Goal: Obtain resource: Download file/media

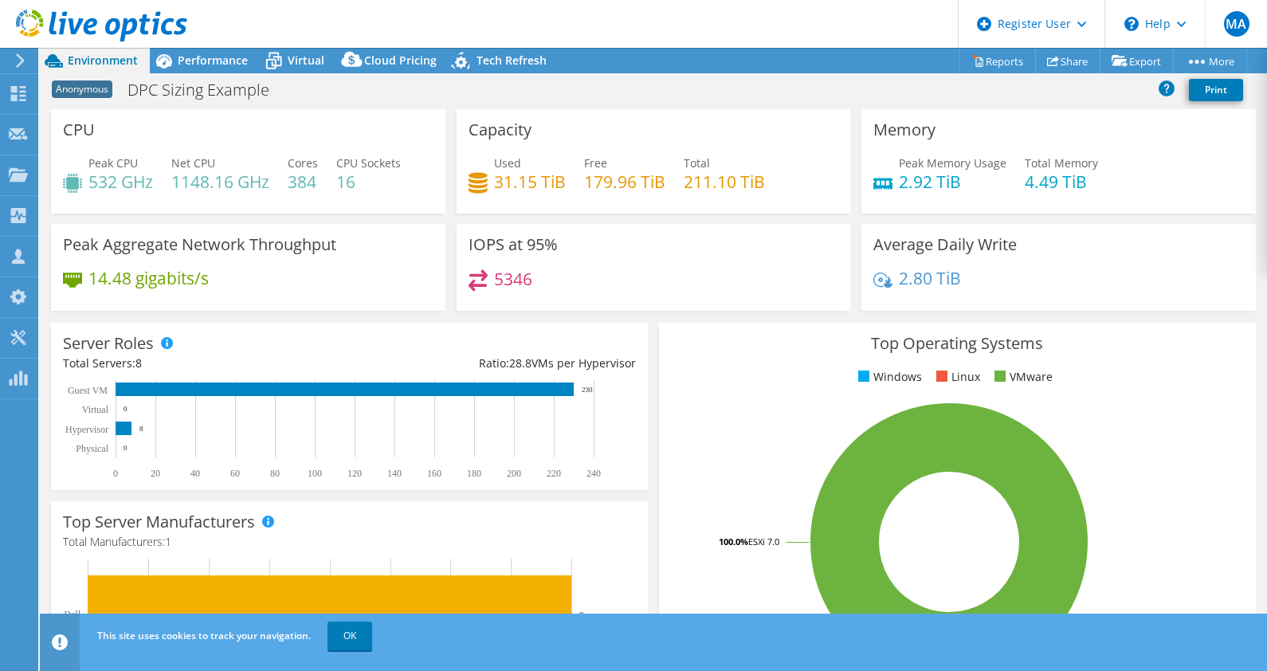
select select "USEast"
select select "USD"
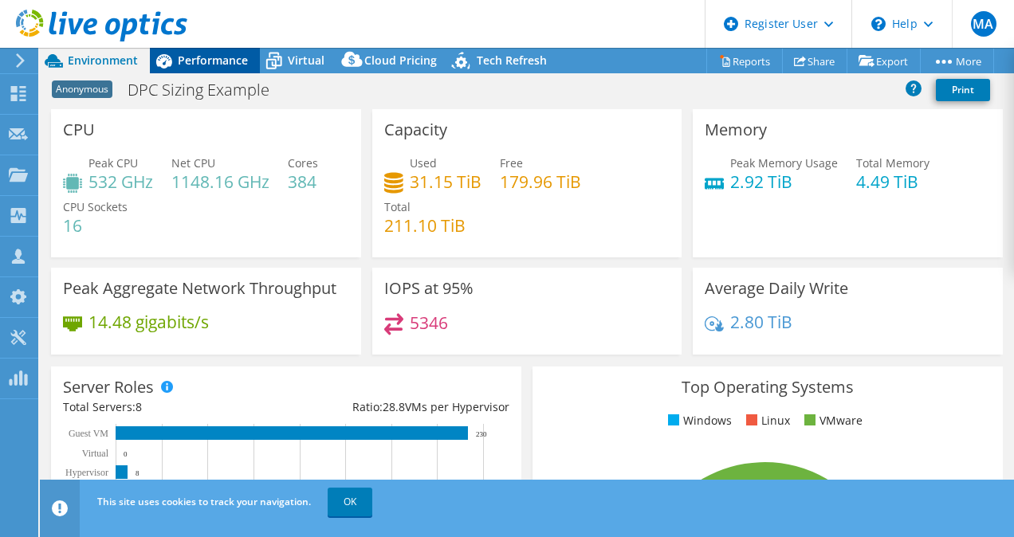
click at [211, 63] on span "Performance" at bounding box center [213, 60] width 70 height 15
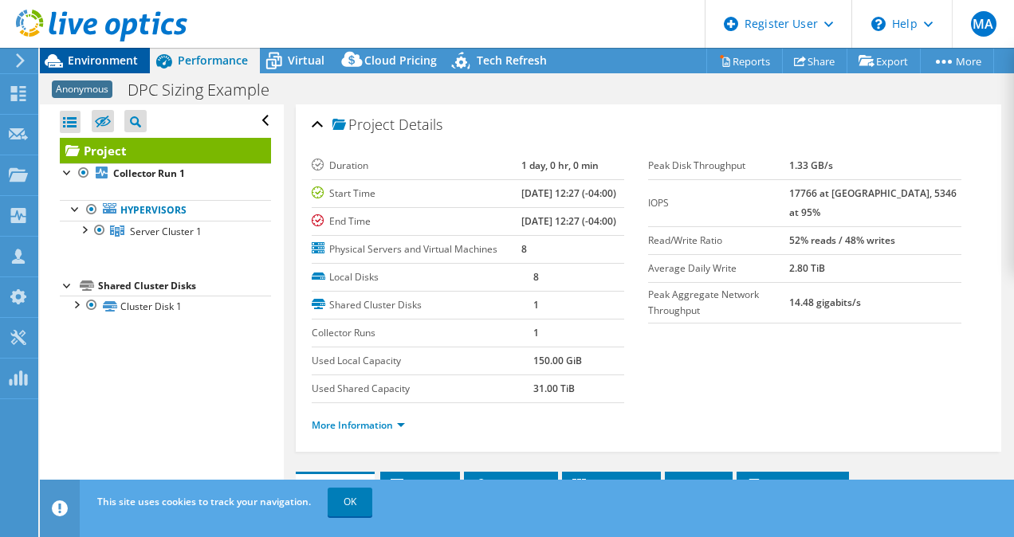
click at [123, 61] on span "Environment" at bounding box center [103, 60] width 70 height 15
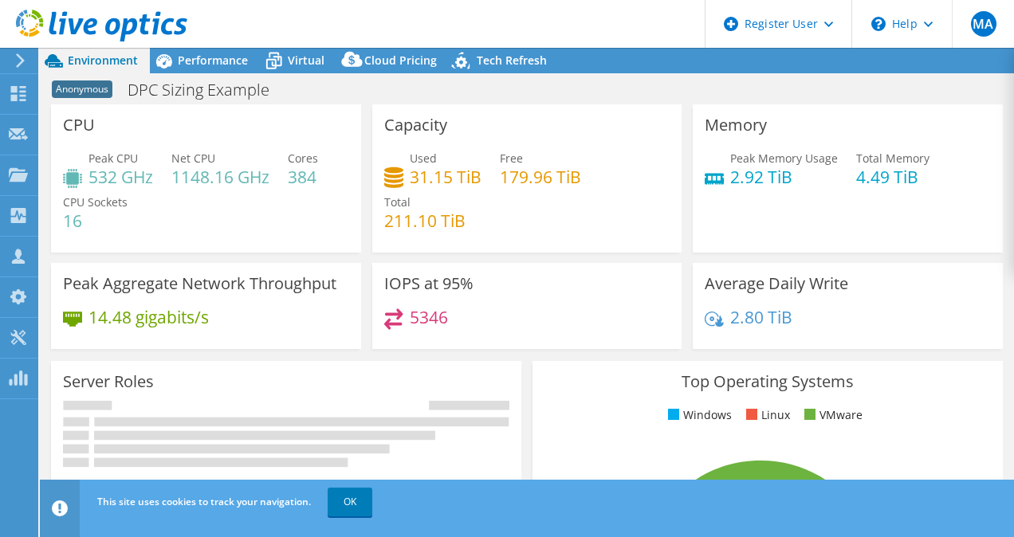
select select "USEast"
select select "USD"
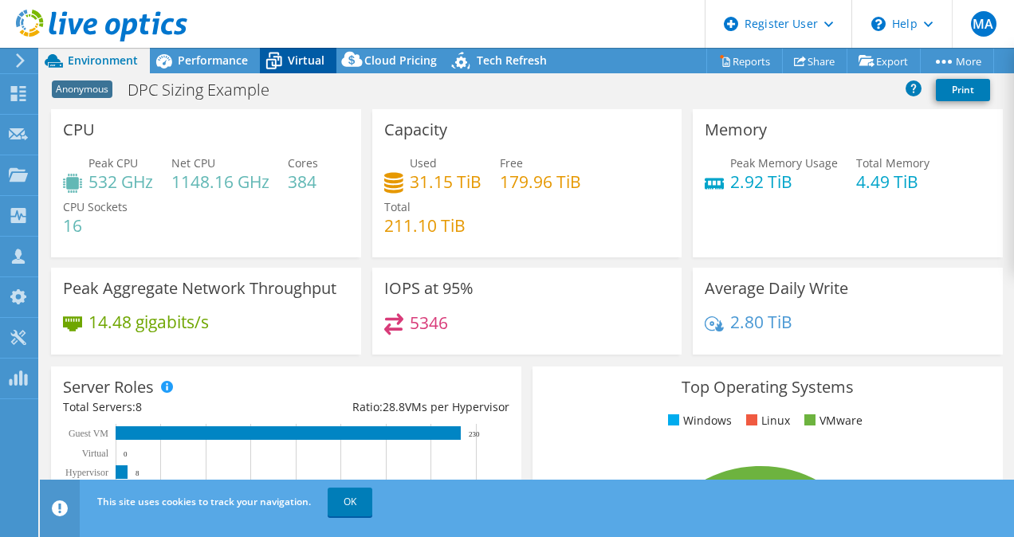
click at [291, 55] on span "Virtual" at bounding box center [306, 60] width 37 height 15
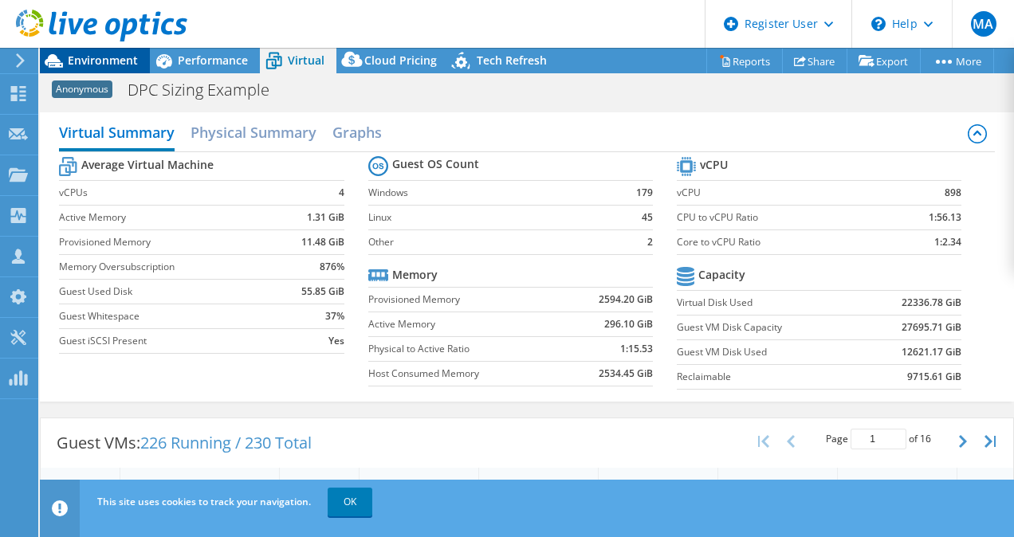
click at [104, 59] on span "Environment" at bounding box center [103, 60] width 70 height 15
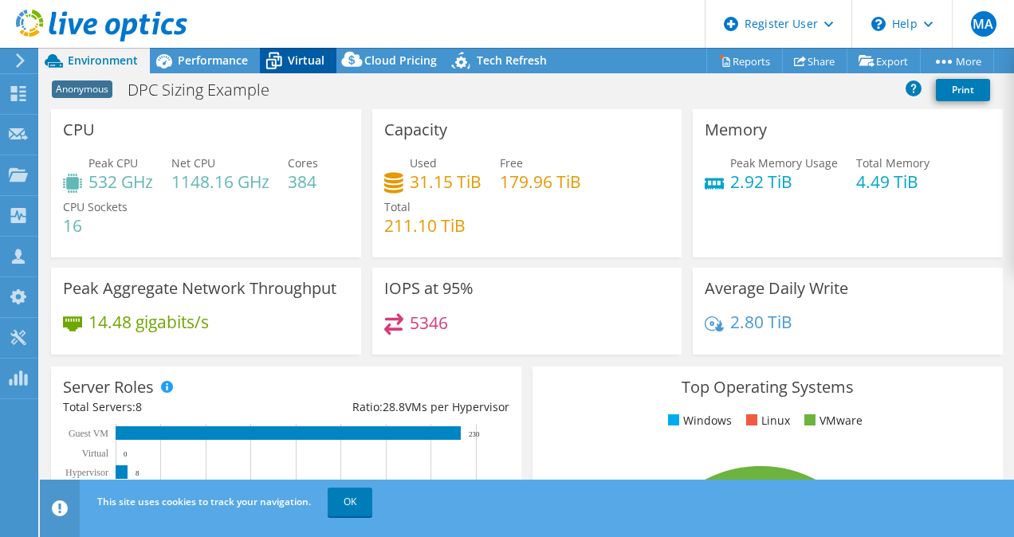
click at [305, 59] on span "Virtual" at bounding box center [306, 60] width 37 height 15
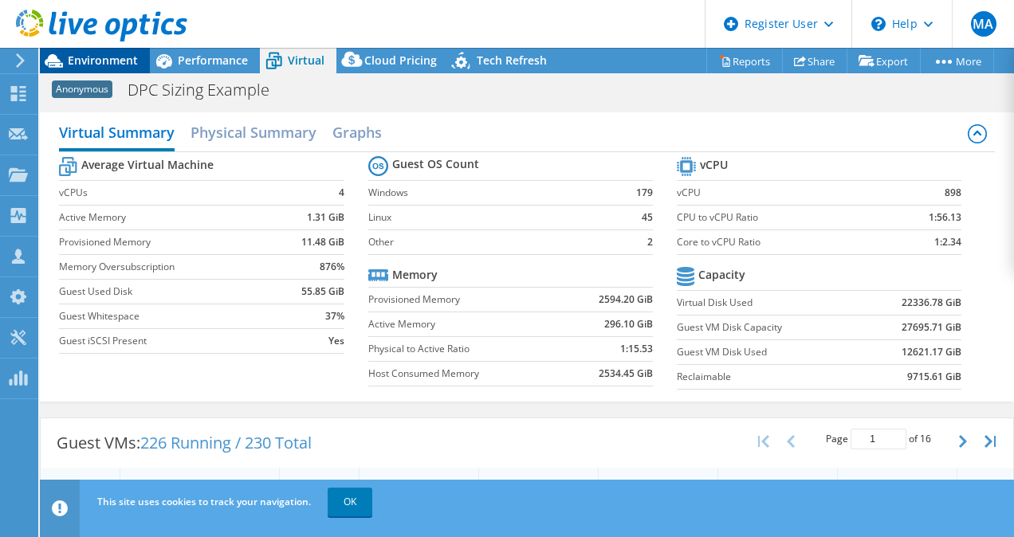
click at [122, 56] on span "Environment" at bounding box center [103, 60] width 70 height 15
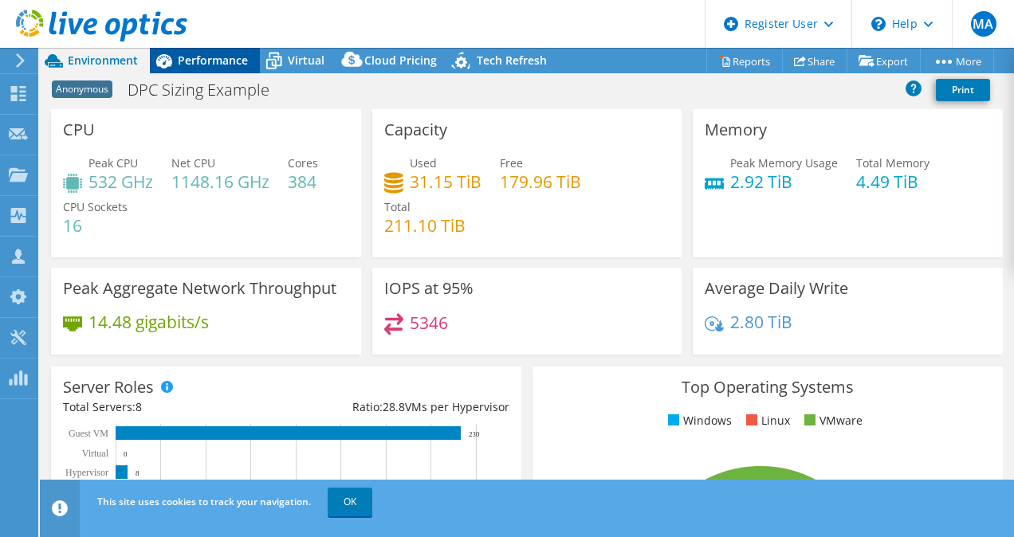
click at [230, 54] on span "Performance" at bounding box center [213, 60] width 70 height 15
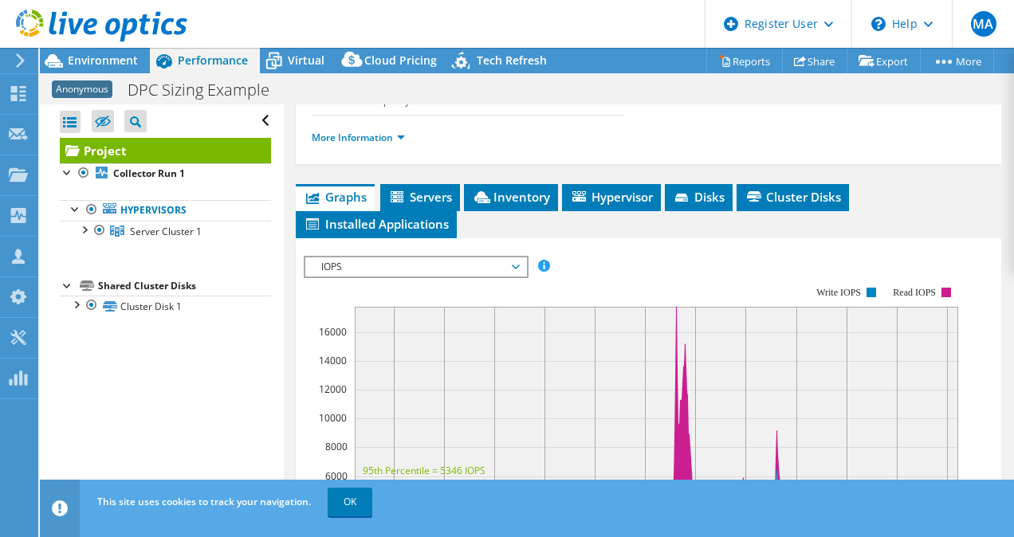
scroll to position [273, 0]
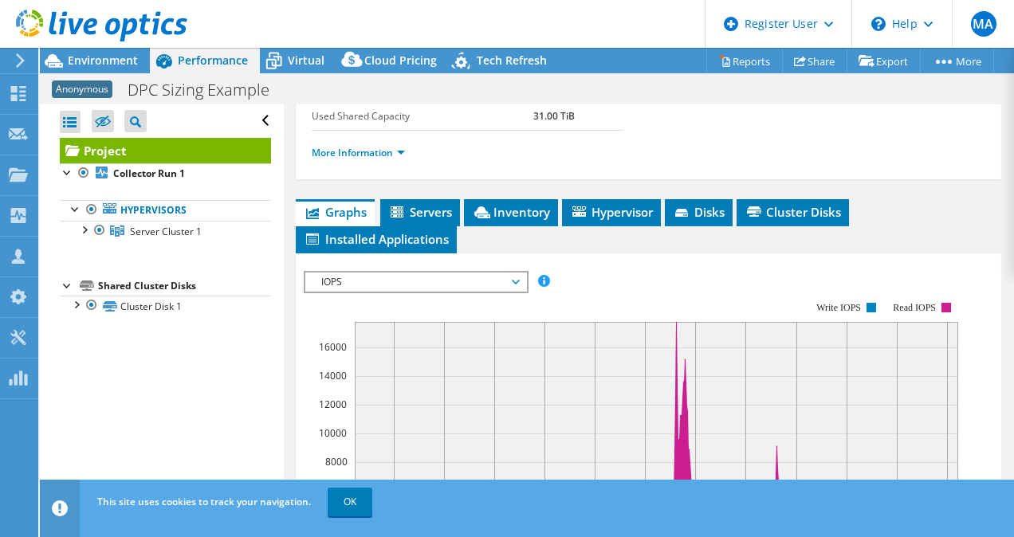
click at [397, 162] on li "More Information" at bounding box center [363, 153] width 103 height 18
click at [396, 159] on link "More Information" at bounding box center [358, 153] width 93 height 14
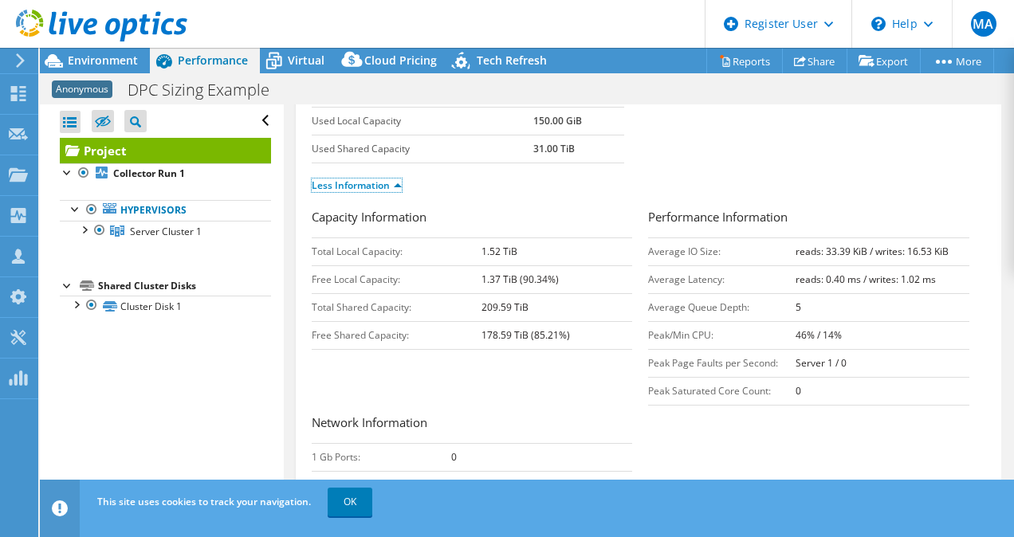
scroll to position [230, 0]
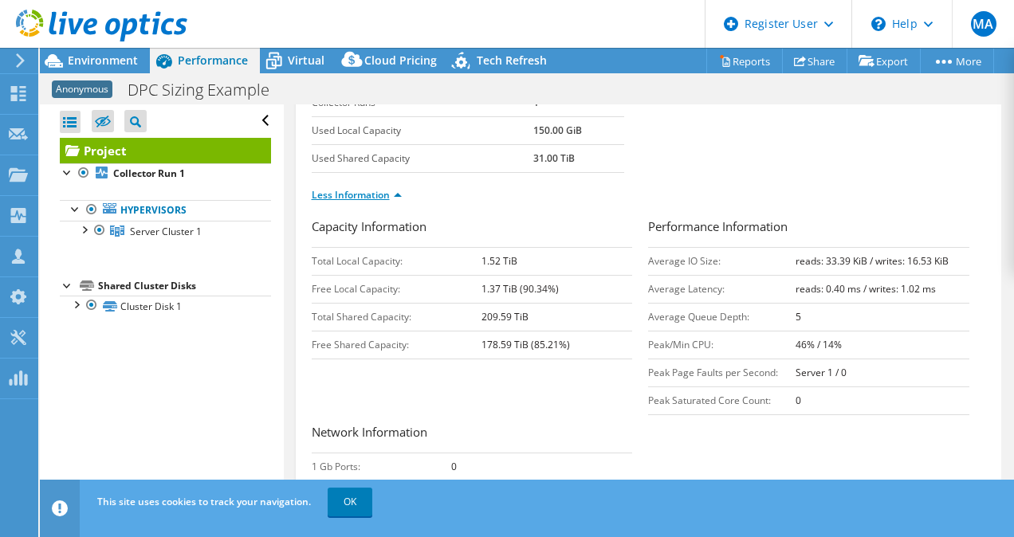
click at [391, 202] on link "Less Information" at bounding box center [357, 195] width 90 height 14
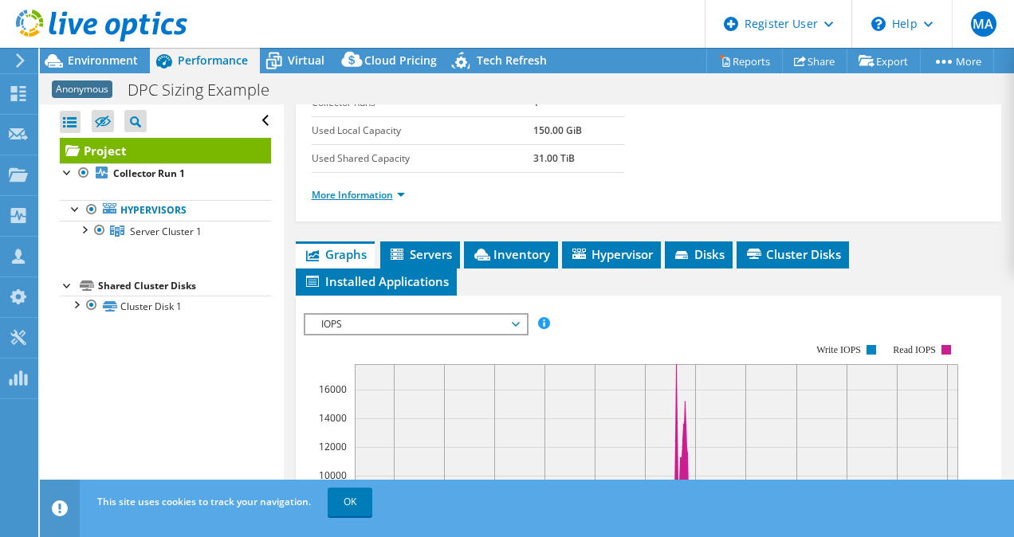
click at [400, 202] on link "More Information" at bounding box center [358, 195] width 93 height 14
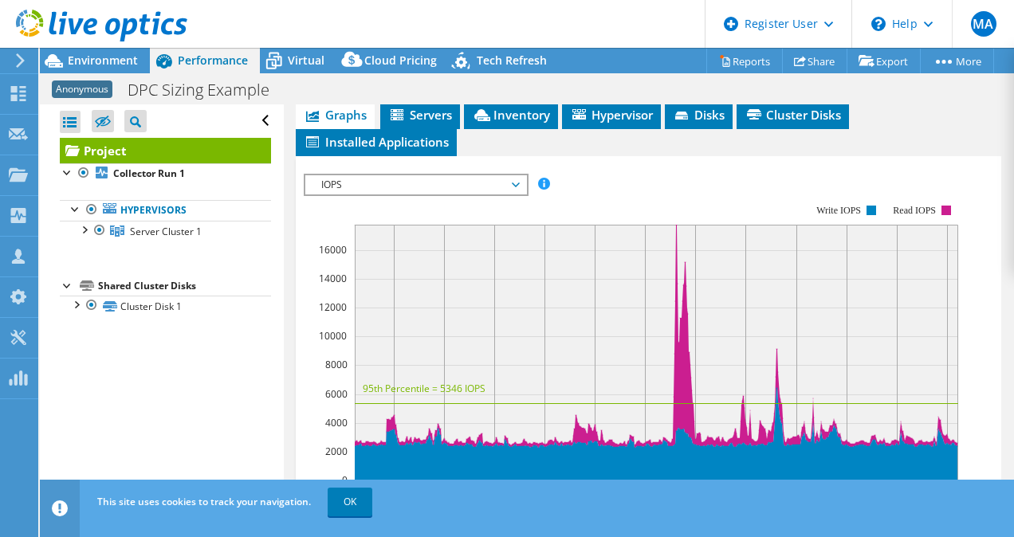
scroll to position [817, 0]
click at [517, 209] on div "IOPS Disk Throughput IO Size Latency Queue Depth CPU Percentage Memory Page Fau…" at bounding box center [649, 442] width 690 height 552
click at [515, 195] on span "IOPS" at bounding box center [415, 184] width 205 height 19
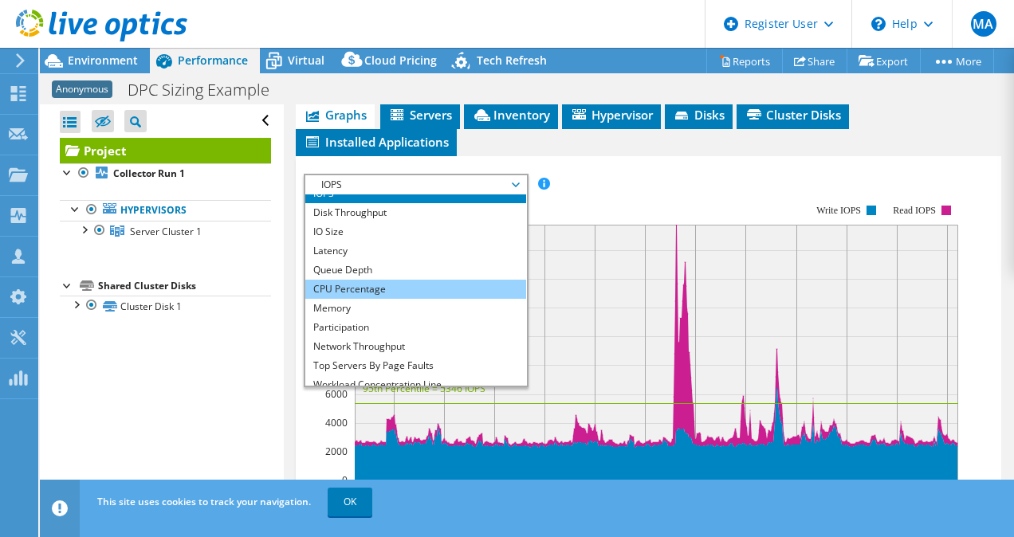
scroll to position [0, 0]
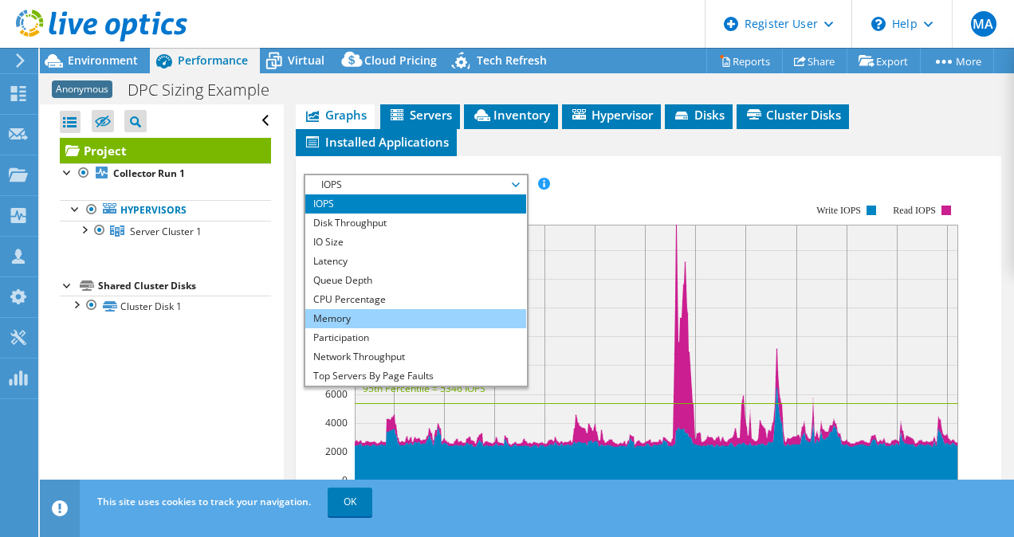
click at [360, 328] on li "Memory" at bounding box center [415, 318] width 221 height 19
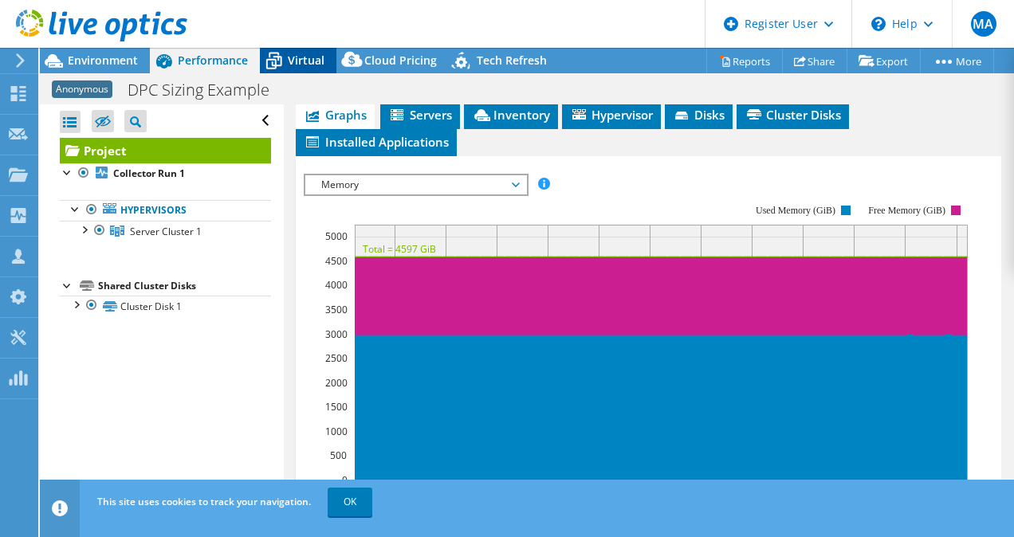
click at [294, 63] on span "Virtual" at bounding box center [306, 60] width 37 height 15
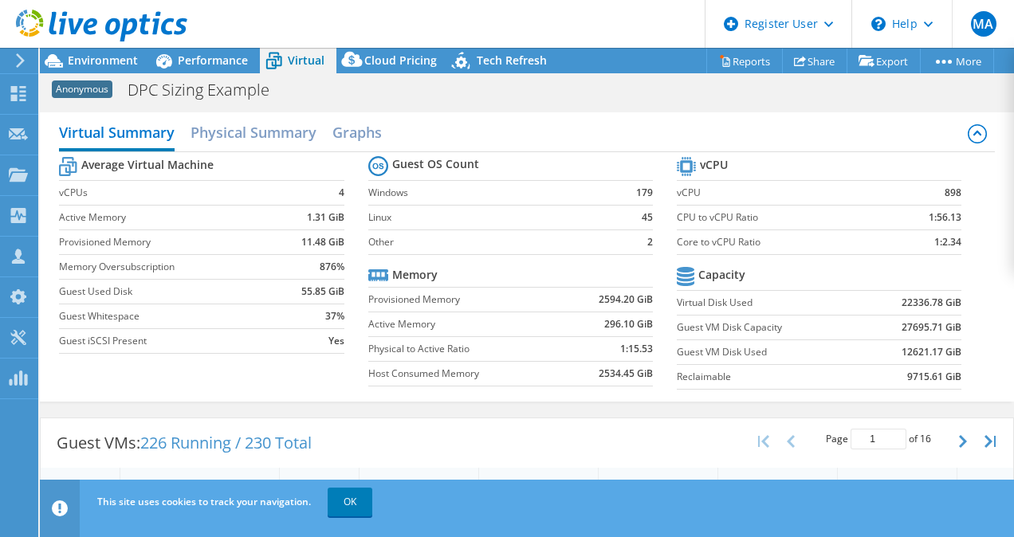
scroll to position [10, 0]
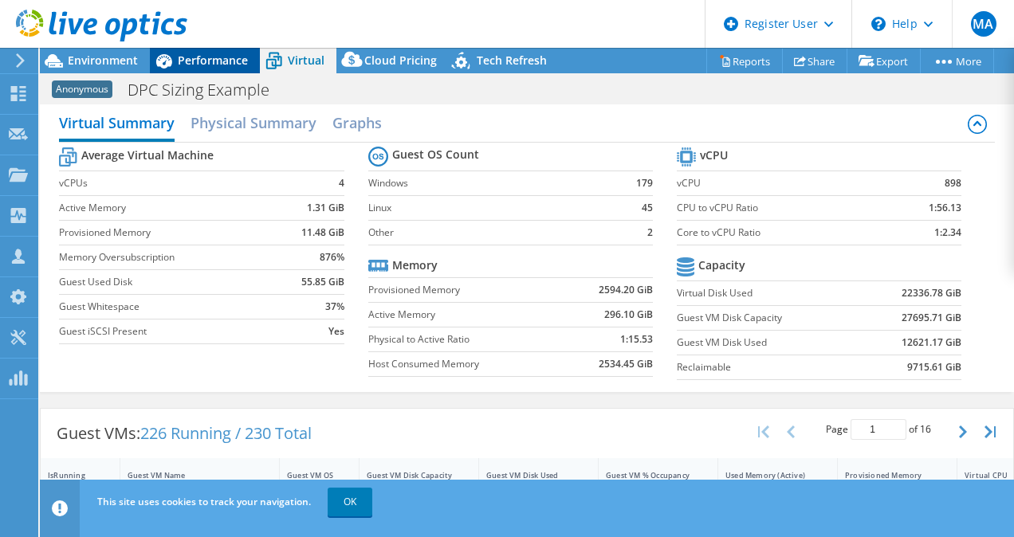
click at [228, 67] on span "Performance" at bounding box center [213, 60] width 70 height 15
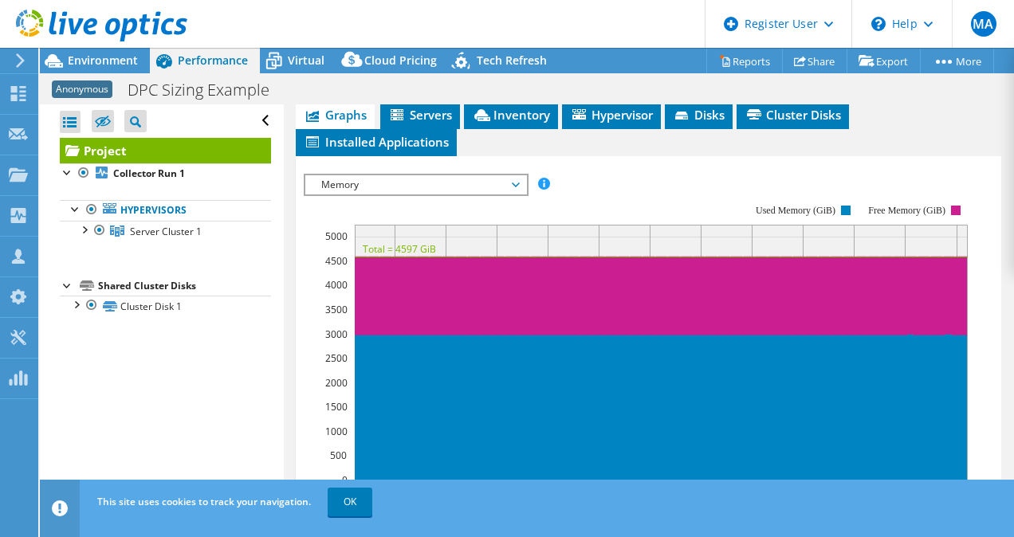
scroll to position [0, 0]
click at [517, 195] on span "Memory" at bounding box center [415, 184] width 205 height 19
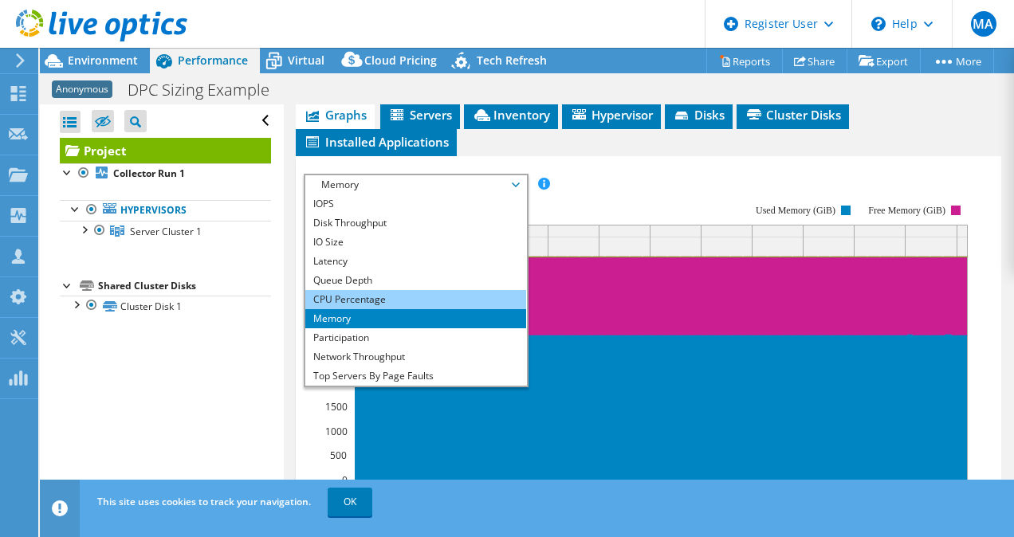
click at [403, 309] on li "CPU Percentage" at bounding box center [415, 299] width 221 height 19
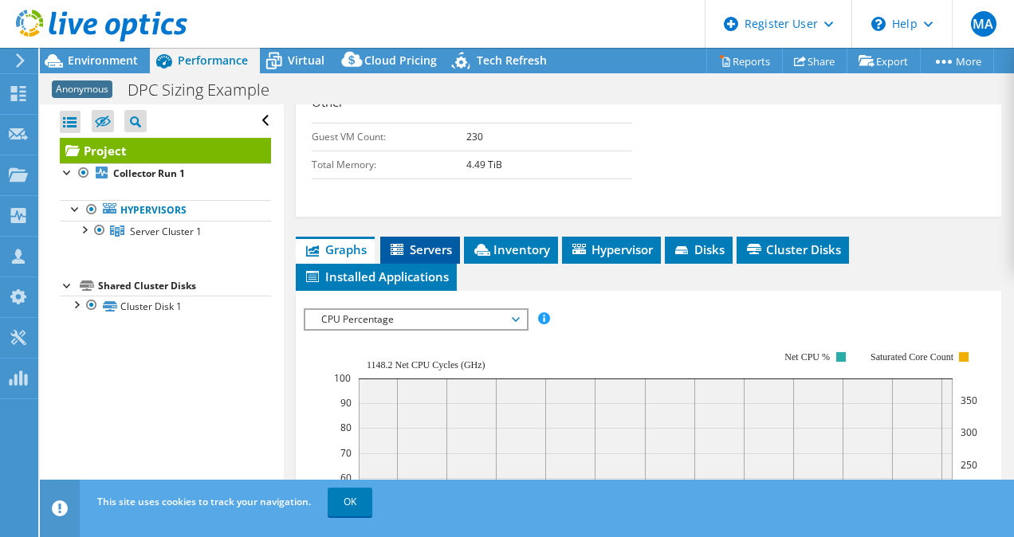
scroll to position [679, 0]
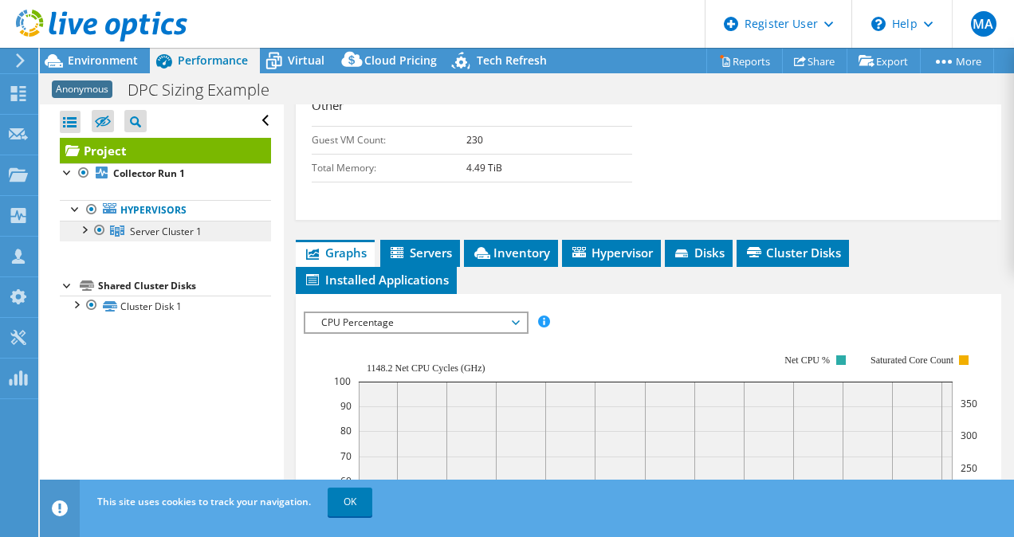
click at [142, 231] on span "Server Cluster 1" at bounding box center [166, 232] width 72 height 14
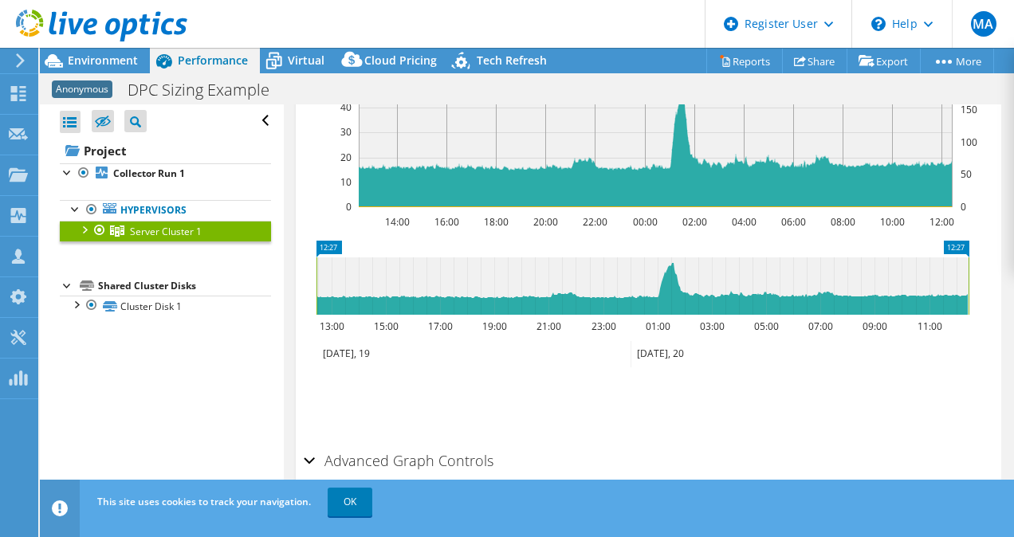
scroll to position [467, 0]
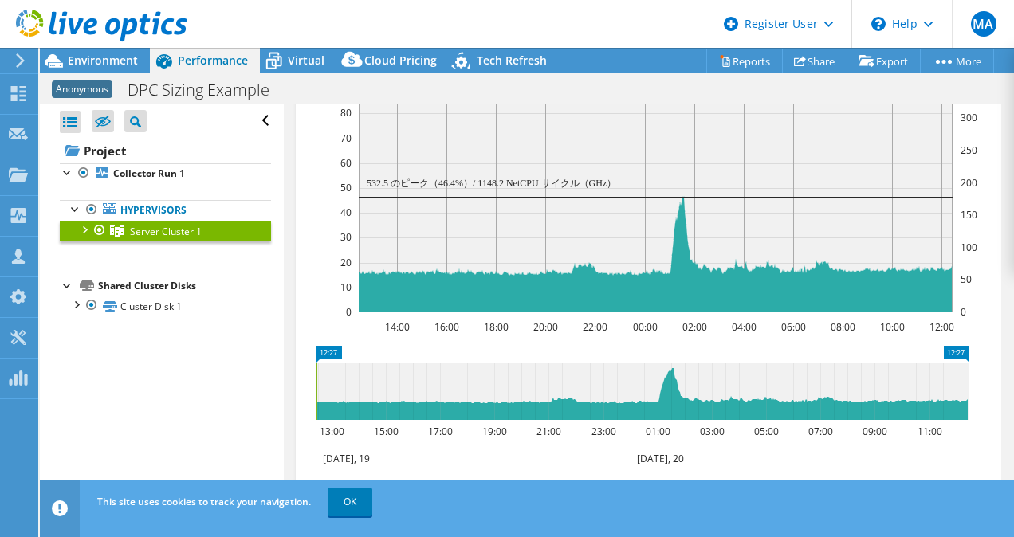
click at [83, 227] on div at bounding box center [84, 229] width 16 height 16
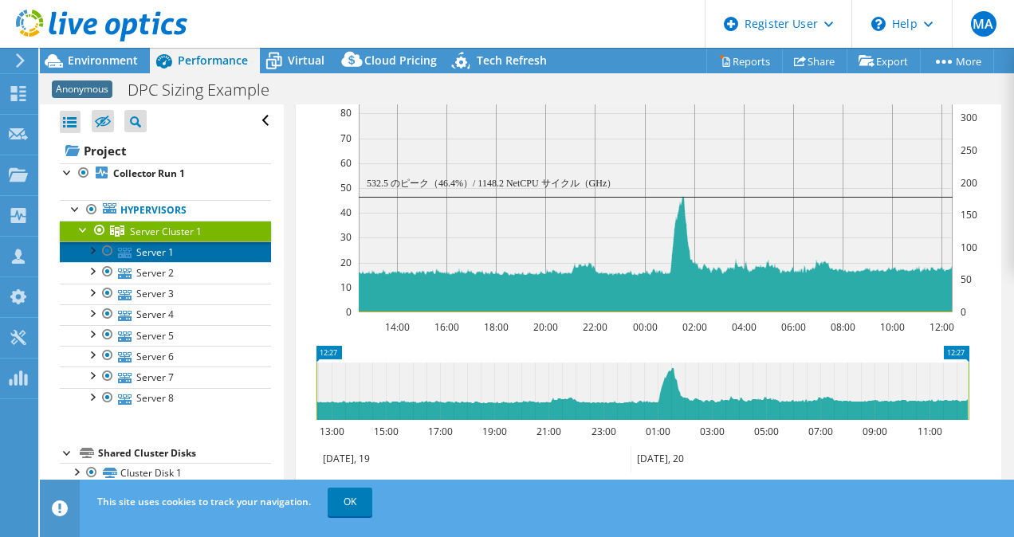
click at [151, 250] on link "Server 1" at bounding box center [165, 252] width 211 height 21
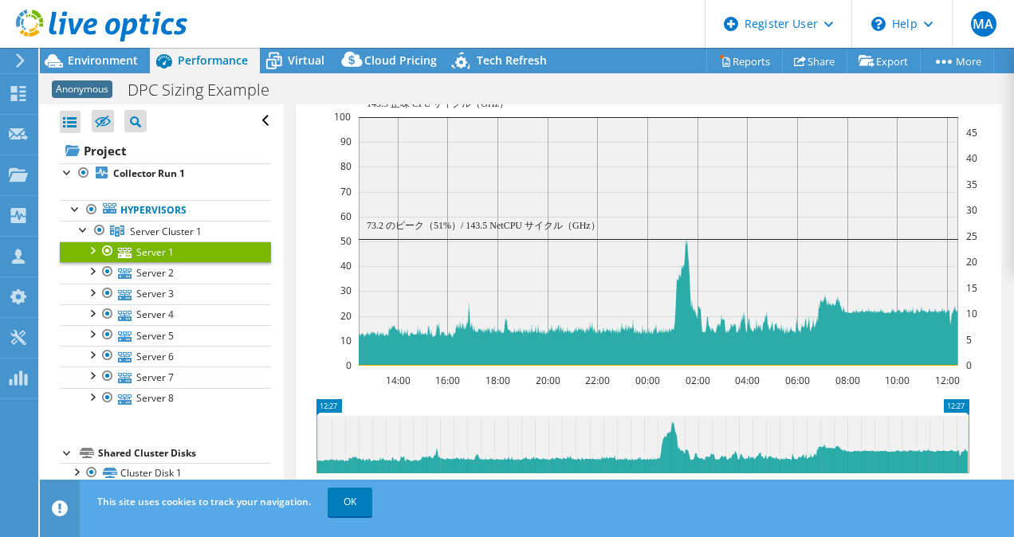
scroll to position [424, 0]
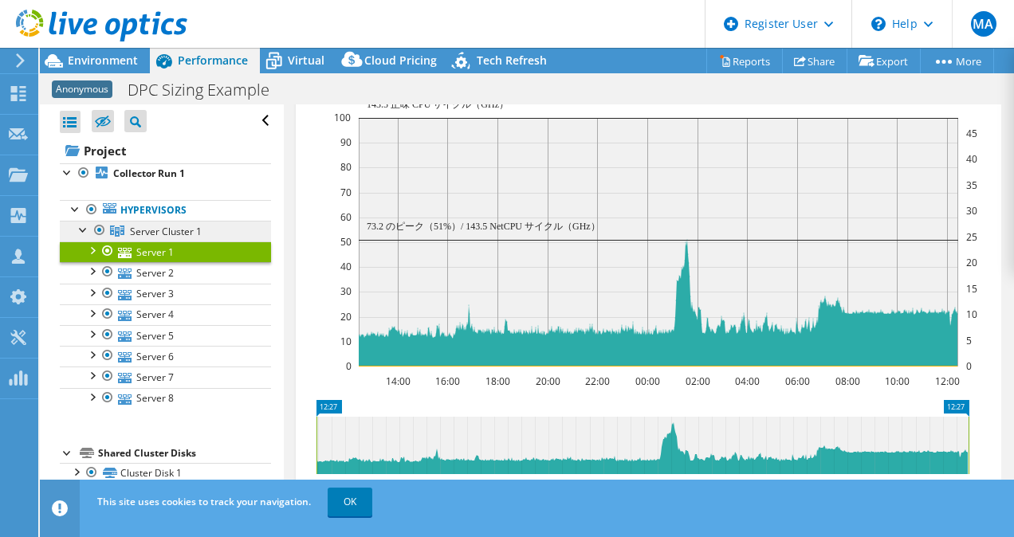
click at [174, 225] on span "Server Cluster 1" at bounding box center [166, 232] width 72 height 14
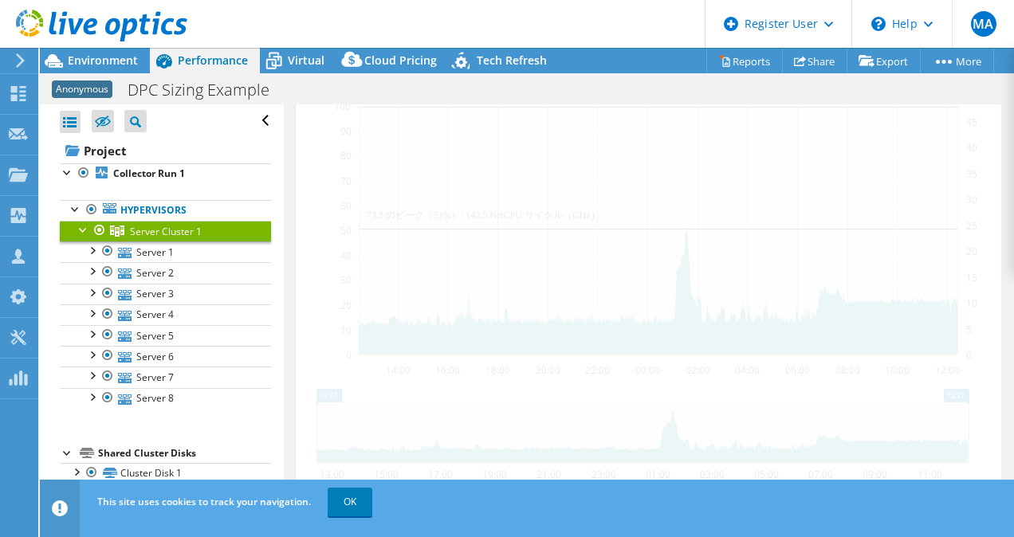
scroll to position [413, 0]
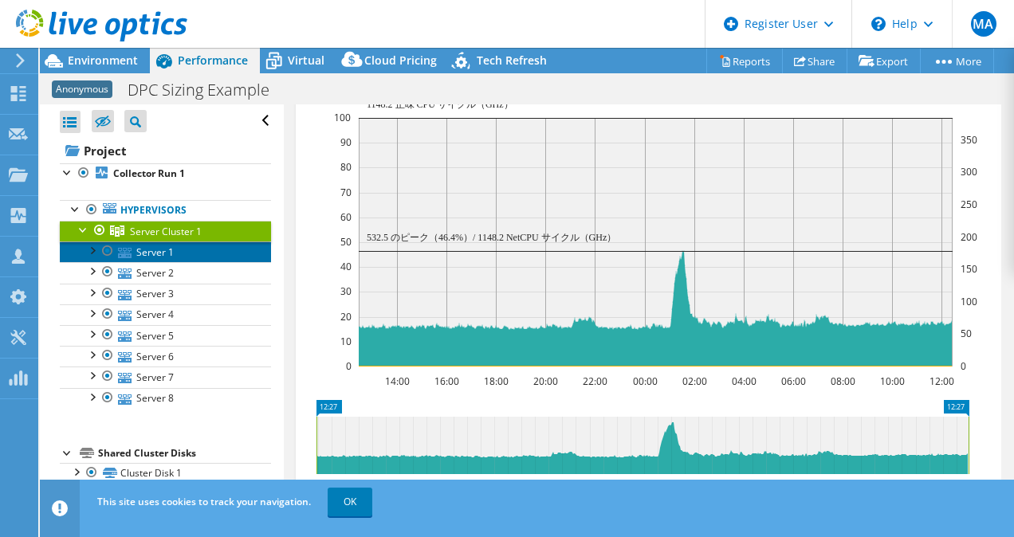
click at [159, 243] on link "Server 1" at bounding box center [165, 252] width 211 height 21
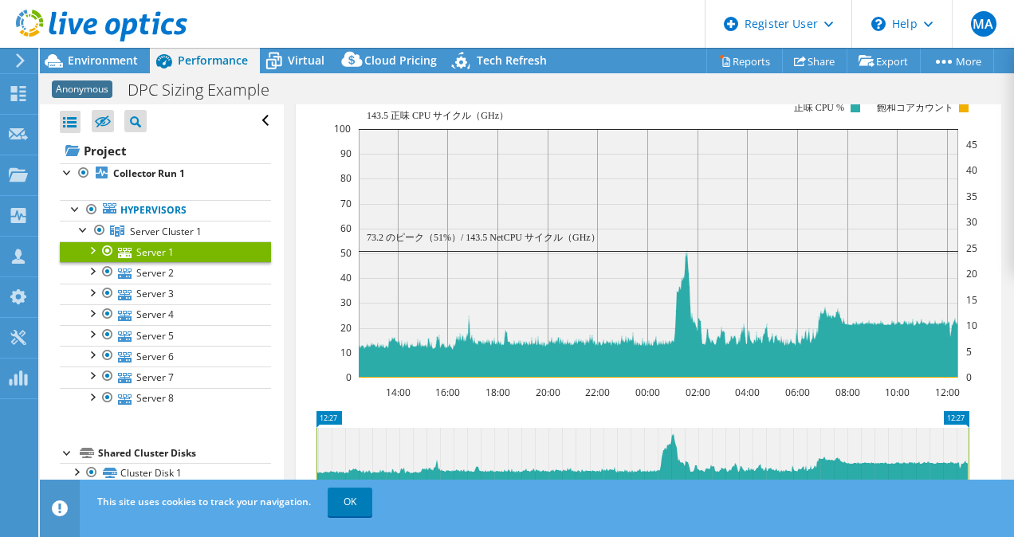
scroll to position [424, 0]
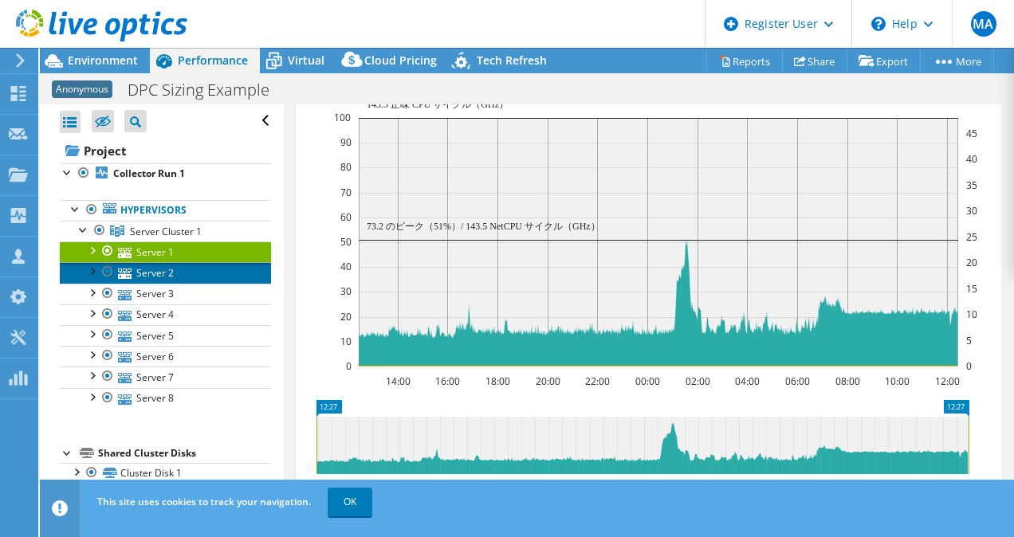
click at [159, 272] on link "Server 2" at bounding box center [165, 272] width 211 height 21
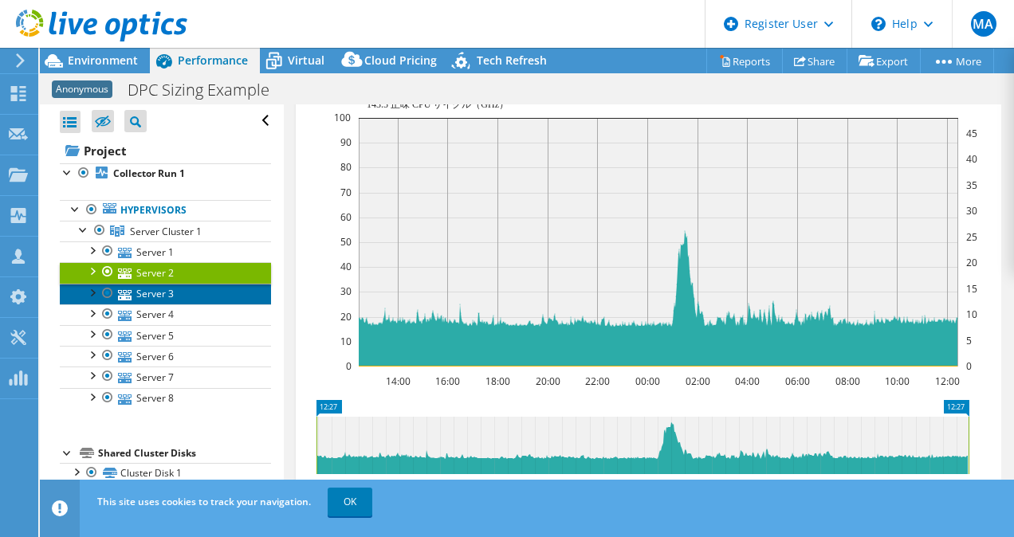
click at [161, 291] on link "Server 3" at bounding box center [165, 294] width 211 height 21
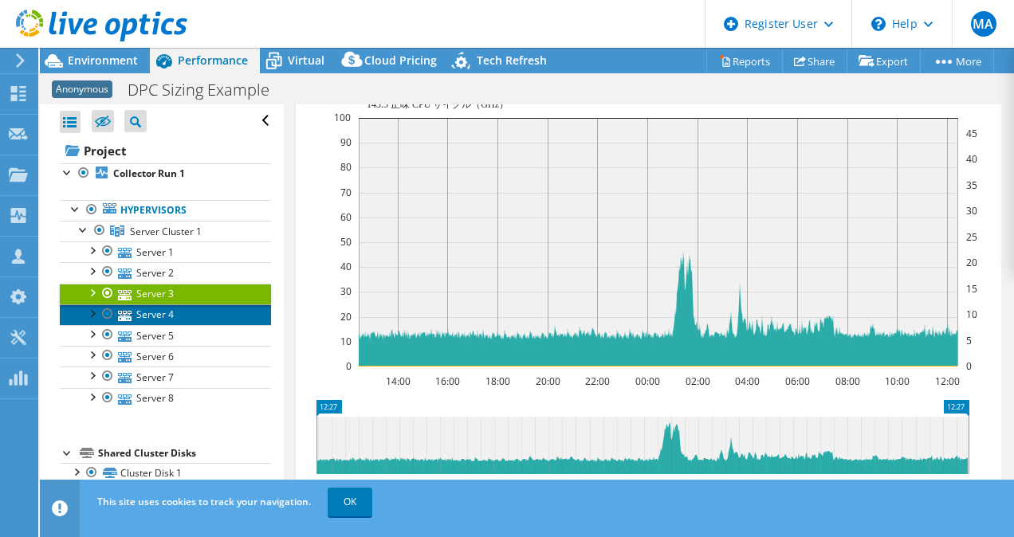
click at [161, 314] on link "Server 4" at bounding box center [165, 315] width 211 height 21
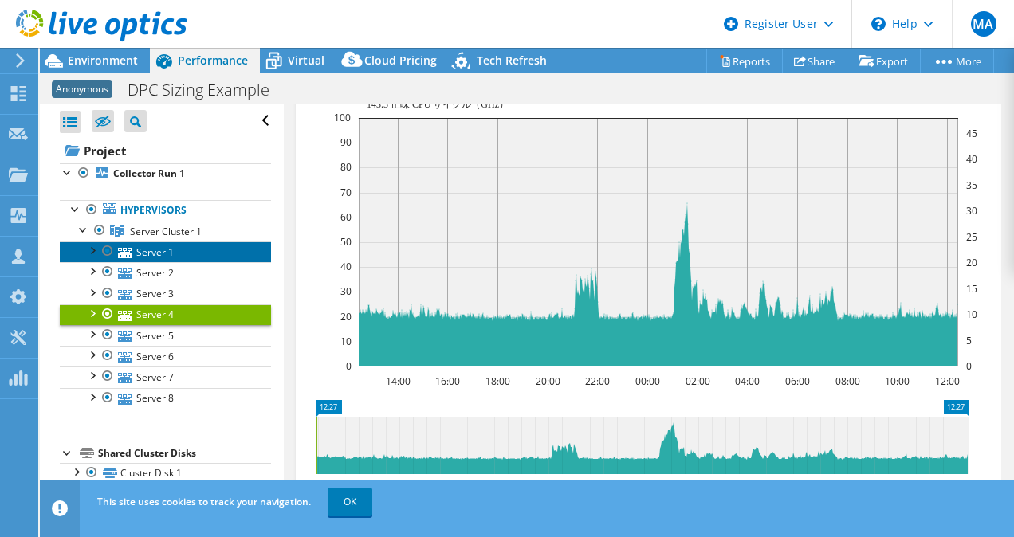
click at [158, 246] on link "Server 1" at bounding box center [165, 252] width 211 height 21
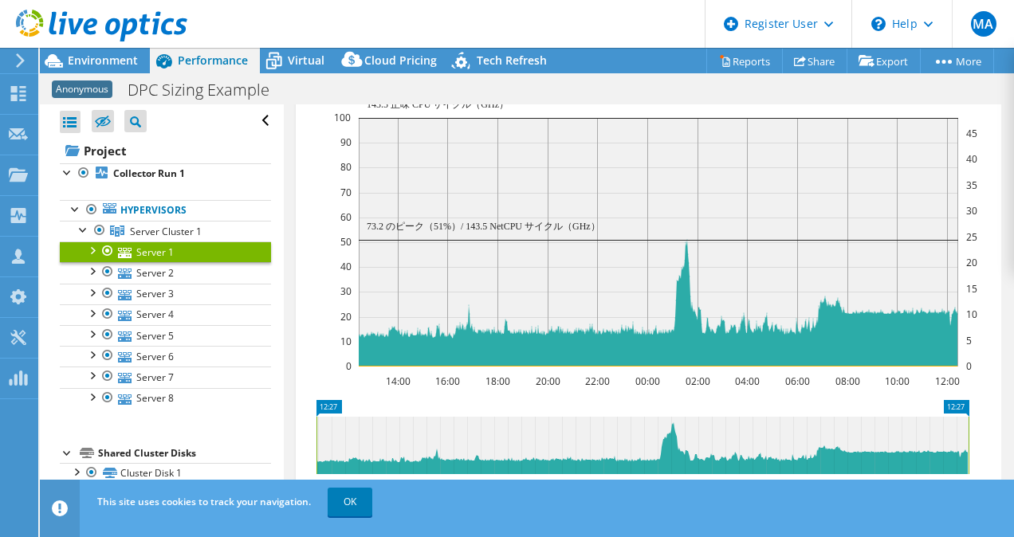
scroll to position [493, 0]
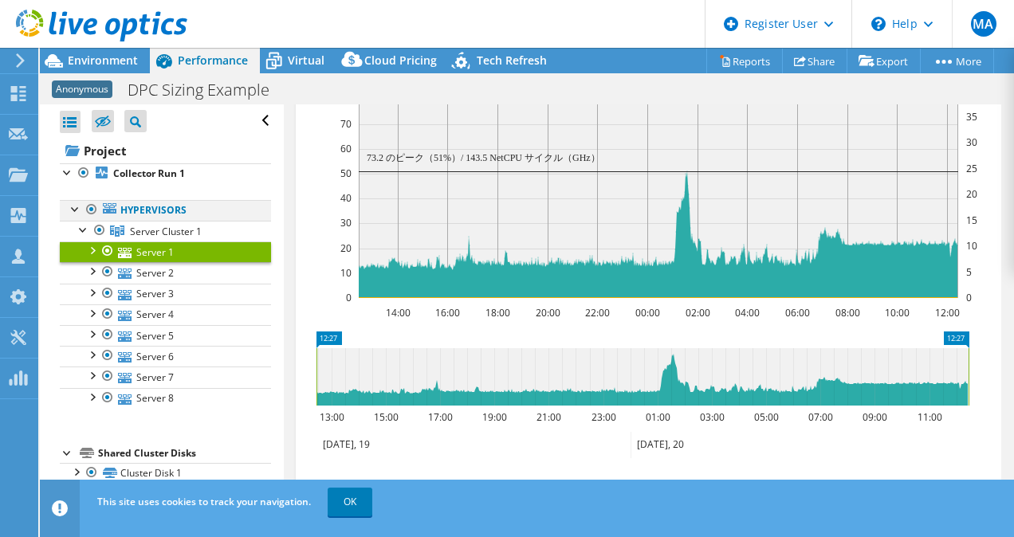
click at [73, 207] on div at bounding box center [76, 208] width 16 height 16
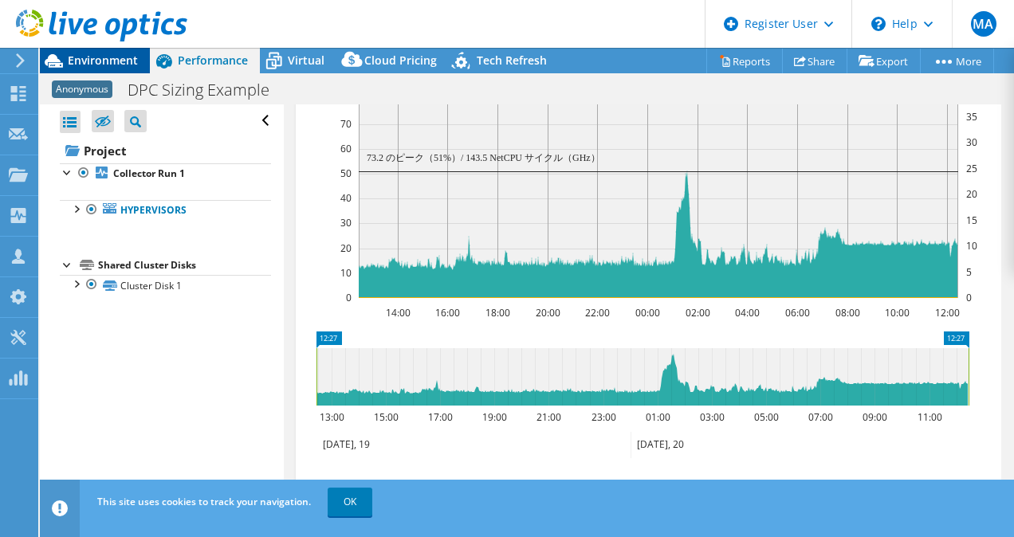
click at [97, 62] on span "Environment" at bounding box center [103, 60] width 70 height 15
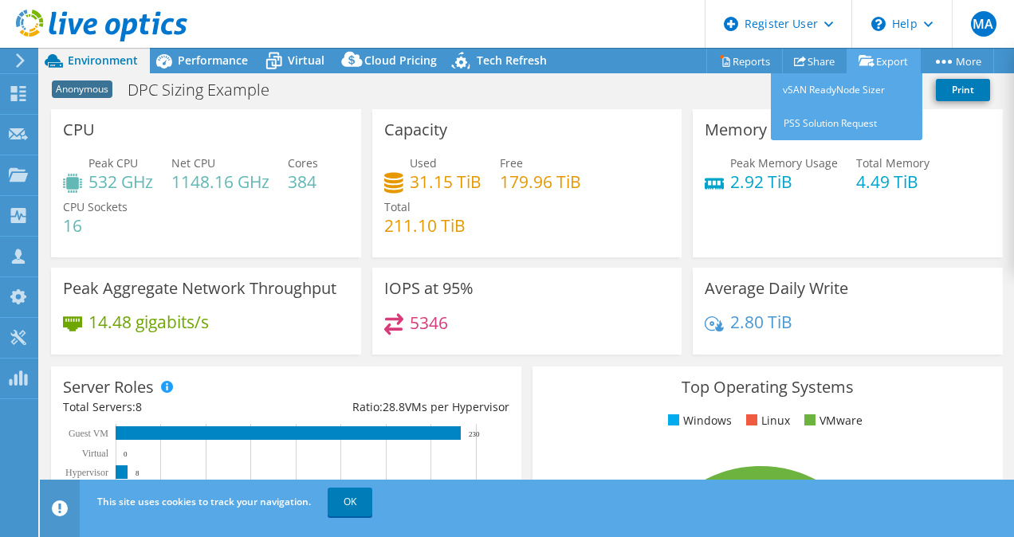
click at [891, 59] on link "Export" at bounding box center [884, 61] width 74 height 25
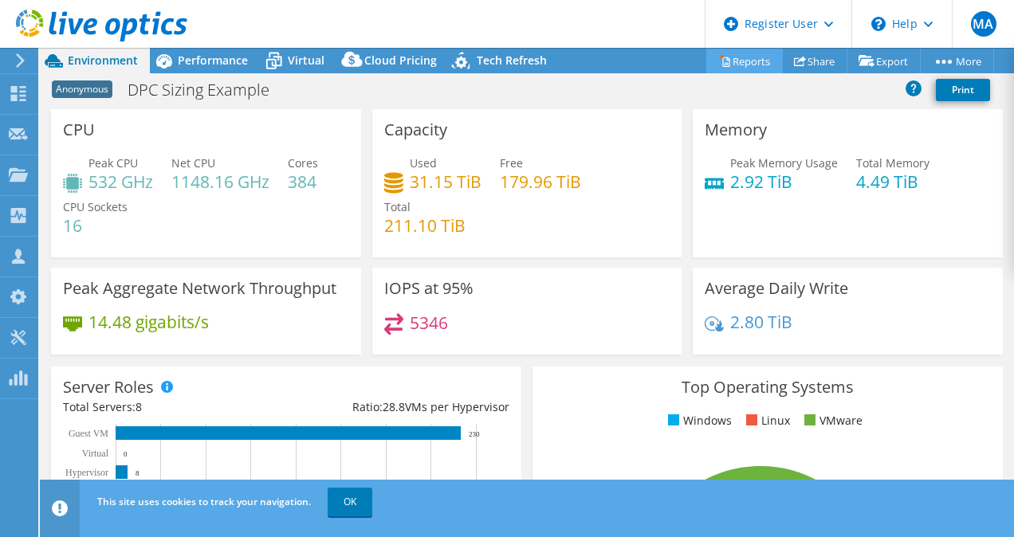
click at [737, 62] on link "Reports" at bounding box center [744, 61] width 77 height 25
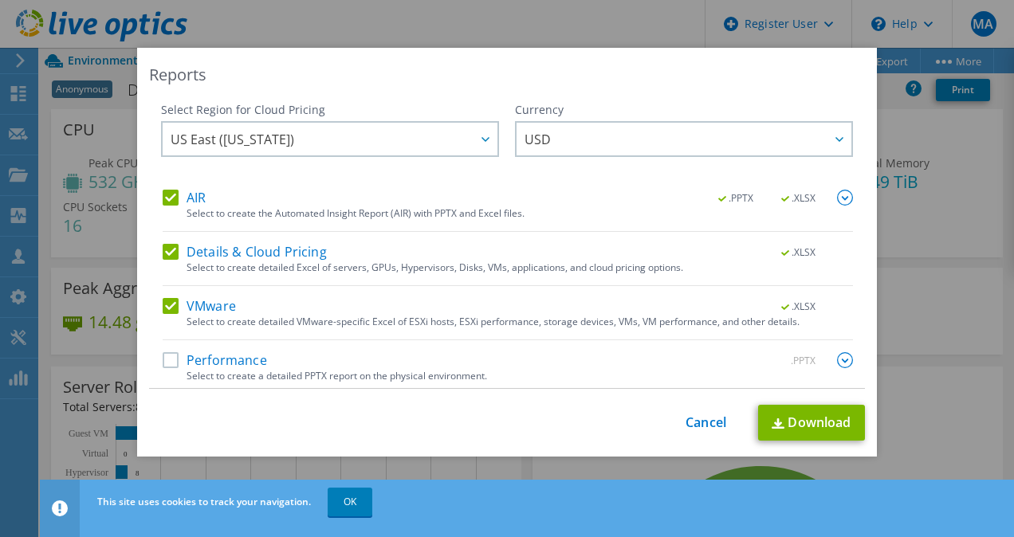
scroll to position [4, 0]
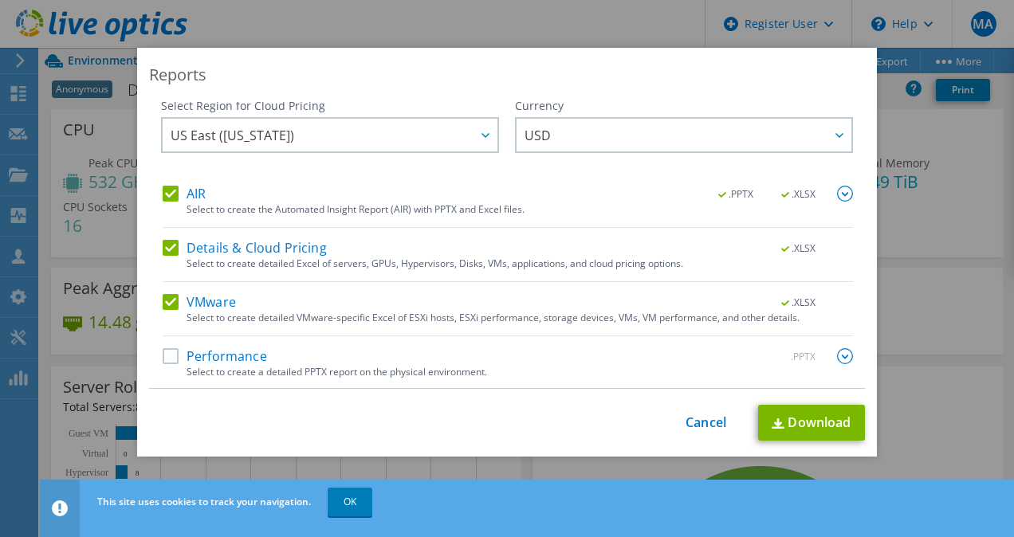
click at [166, 191] on label "AIR" at bounding box center [184, 194] width 43 height 16
click at [0, 0] on input "AIR" at bounding box center [0, 0] width 0 height 0
click at [166, 191] on label "AIR" at bounding box center [184, 194] width 43 height 16
click at [0, 0] on input "AIR" at bounding box center [0, 0] width 0 height 0
click at [166, 191] on label "AIR" at bounding box center [184, 194] width 43 height 16
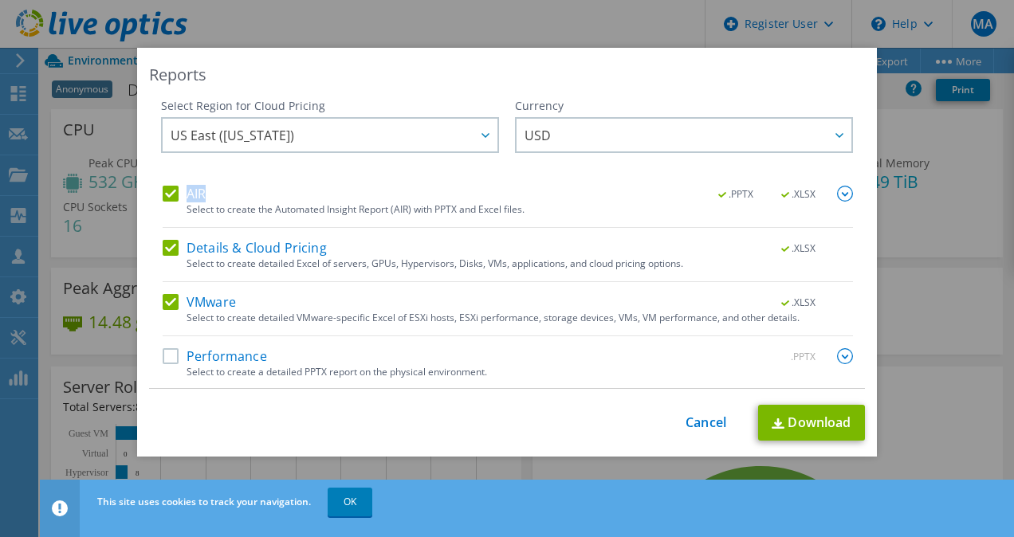
click at [0, 0] on input "AIR" at bounding box center [0, 0] width 0 height 0
click at [167, 246] on label "Details & Cloud Pricing" at bounding box center [245, 248] width 164 height 16
click at [0, 0] on input "Details & Cloud Pricing" at bounding box center [0, 0] width 0 height 0
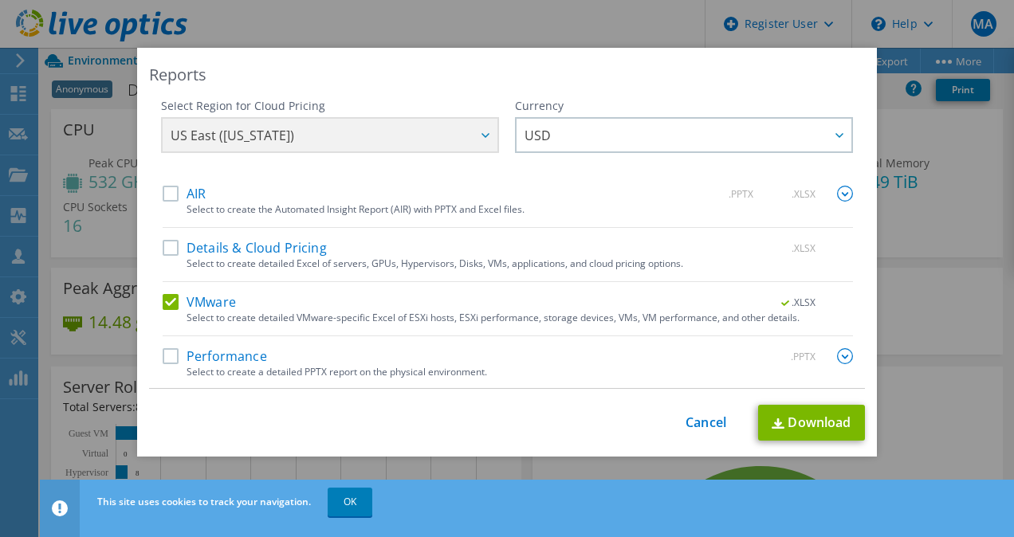
click at [163, 354] on label "Performance" at bounding box center [215, 356] width 104 height 16
click at [0, 0] on input "Performance" at bounding box center [0, 0] width 0 height 0
click at [791, 415] on link "Download" at bounding box center [811, 423] width 107 height 36
click at [709, 419] on link "Cancel" at bounding box center [706, 422] width 41 height 15
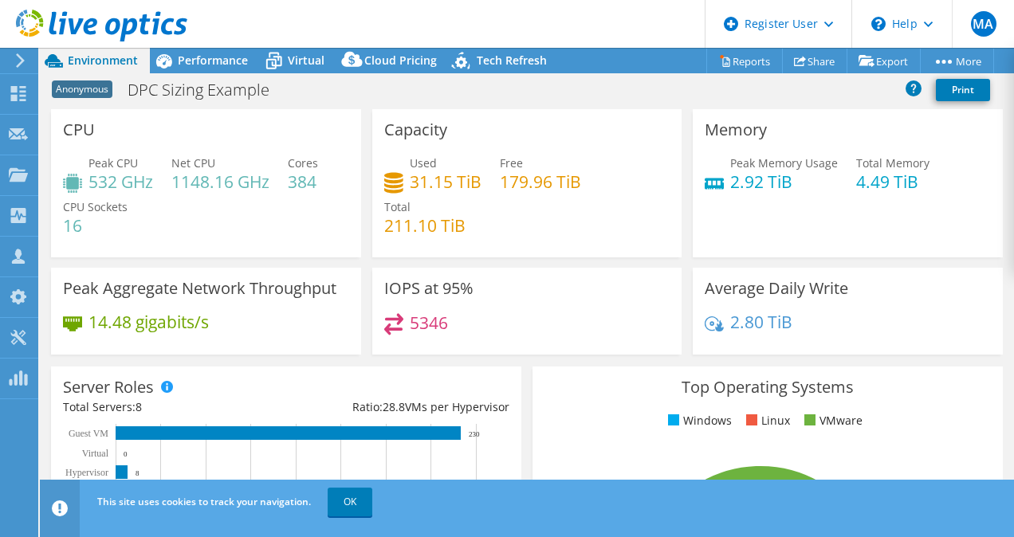
scroll to position [29, 0]
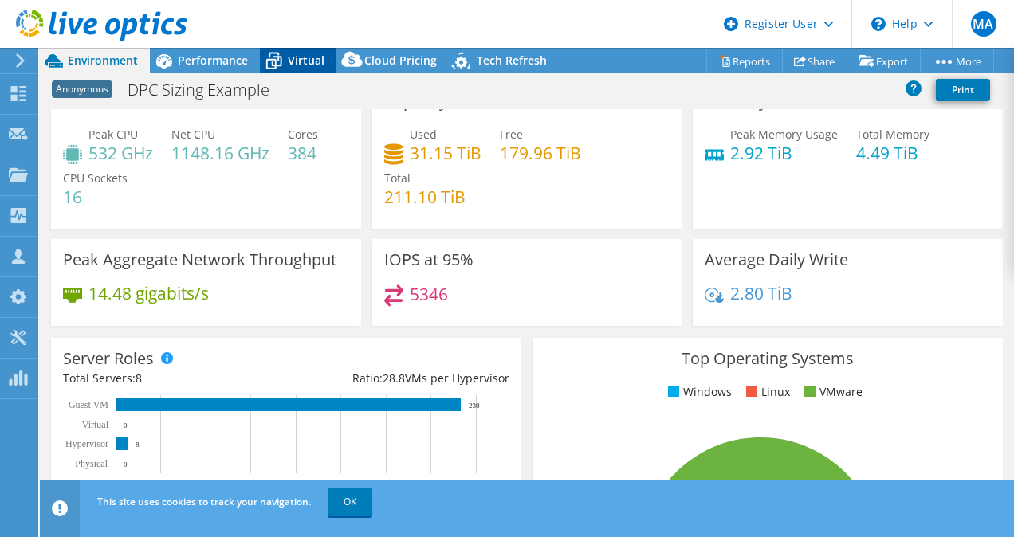
click at [298, 57] on span "Virtual" at bounding box center [306, 60] width 37 height 15
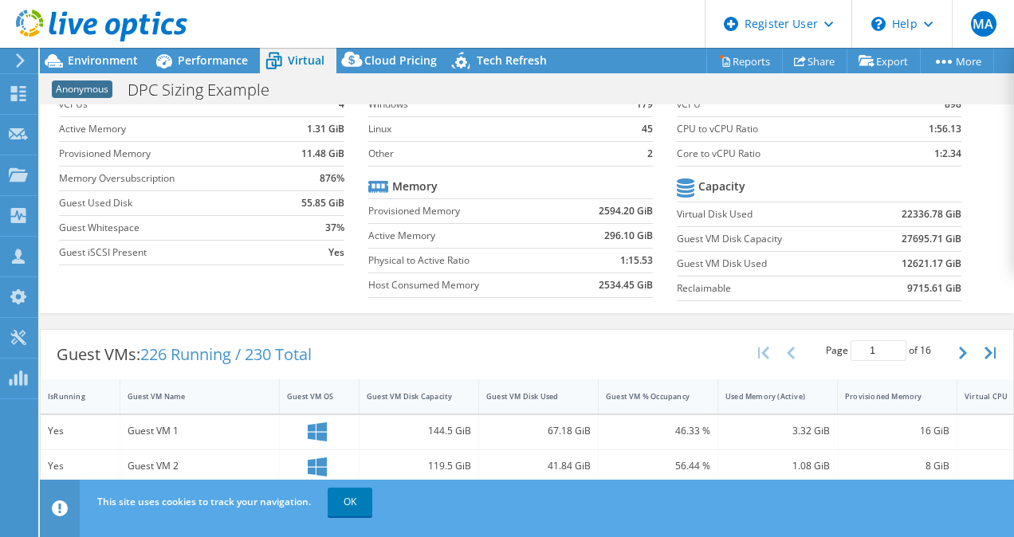
scroll to position [5, 0]
